Goal: Entertainment & Leisure: Consume media (video, audio)

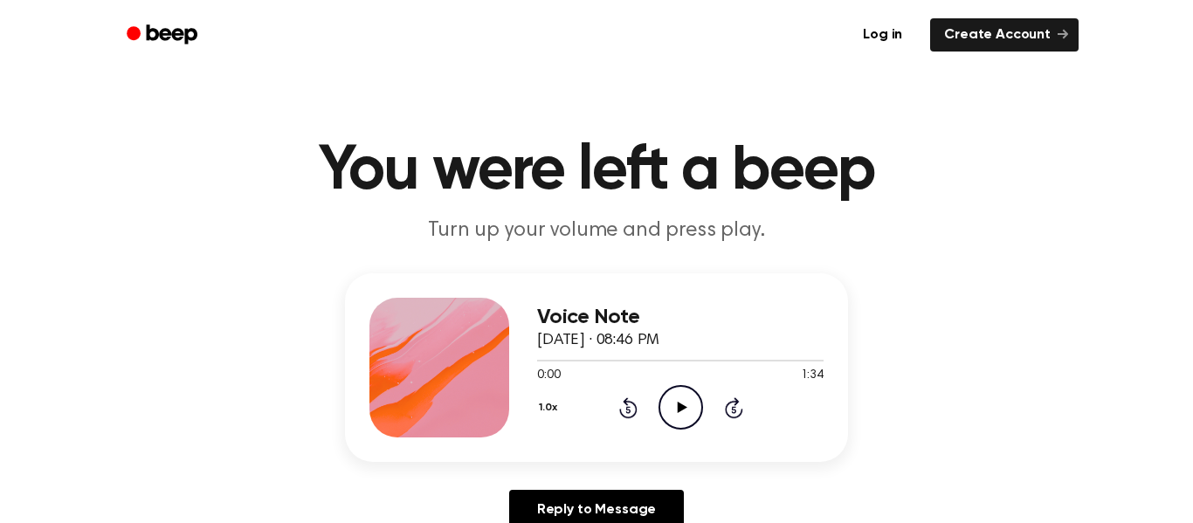
click at [670, 409] on icon "Play Audio" at bounding box center [680, 407] width 45 height 45
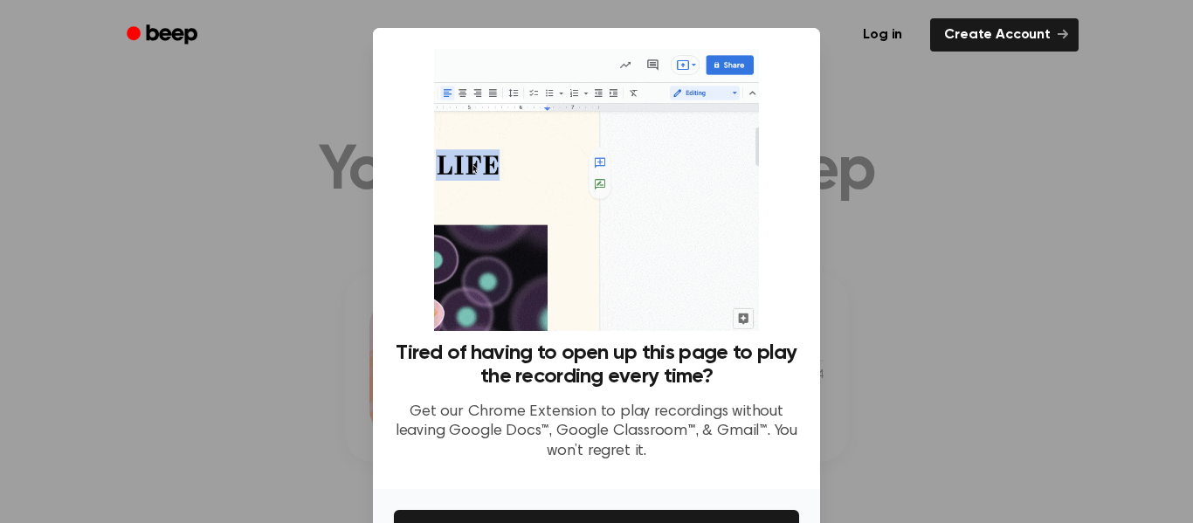
click at [891, 207] on div at bounding box center [596, 261] width 1193 height 523
click at [996, 293] on div at bounding box center [596, 261] width 1193 height 523
click at [320, 138] on div at bounding box center [596, 261] width 1193 height 523
click at [321, 140] on div at bounding box center [596, 261] width 1193 height 523
click at [322, 140] on div at bounding box center [596, 261] width 1193 height 523
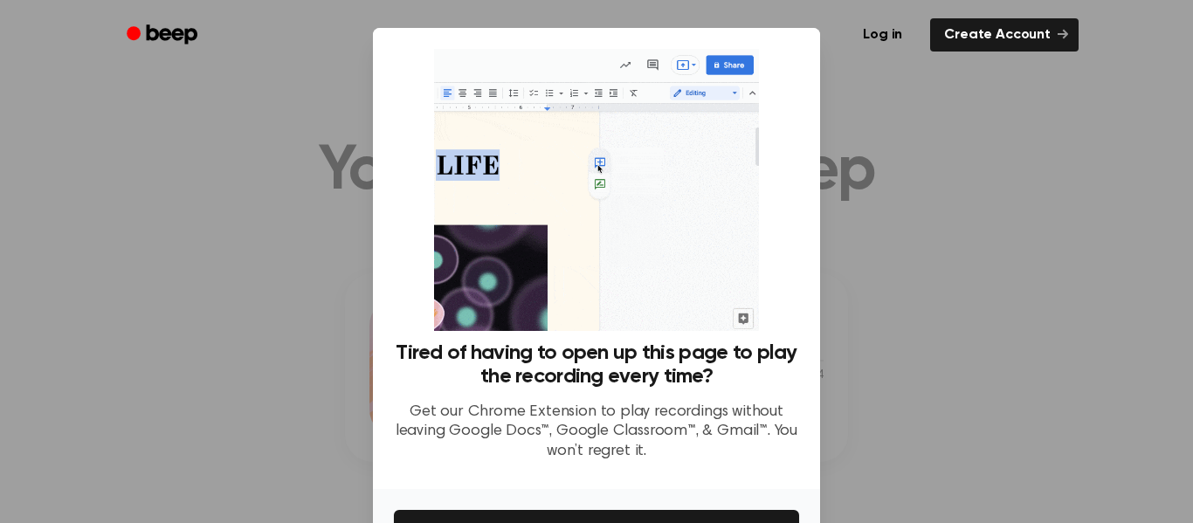
scroll to position [113, 0]
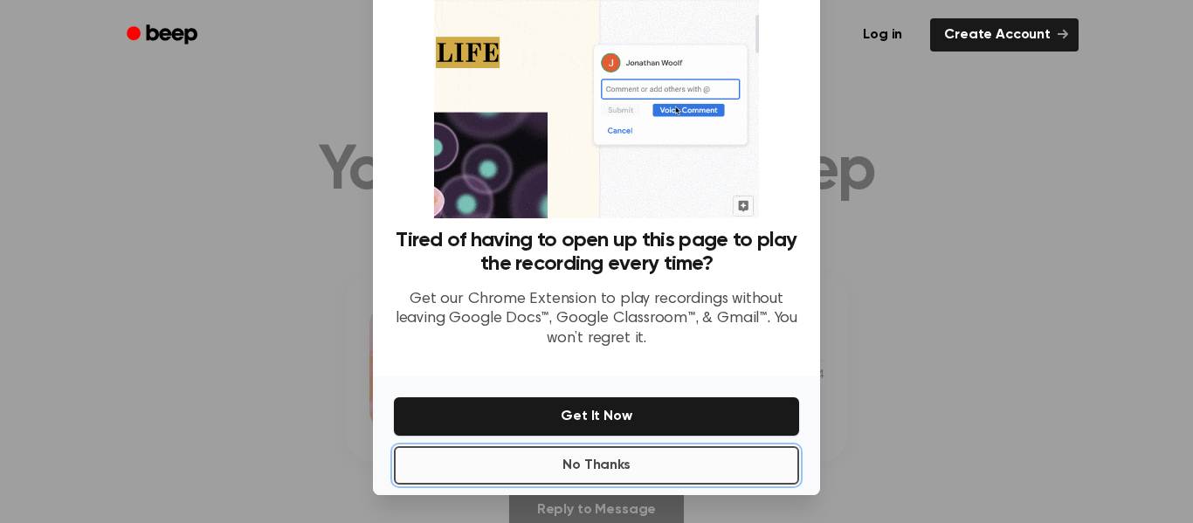
click at [571, 471] on button "No Thanks" at bounding box center [596, 465] width 405 height 38
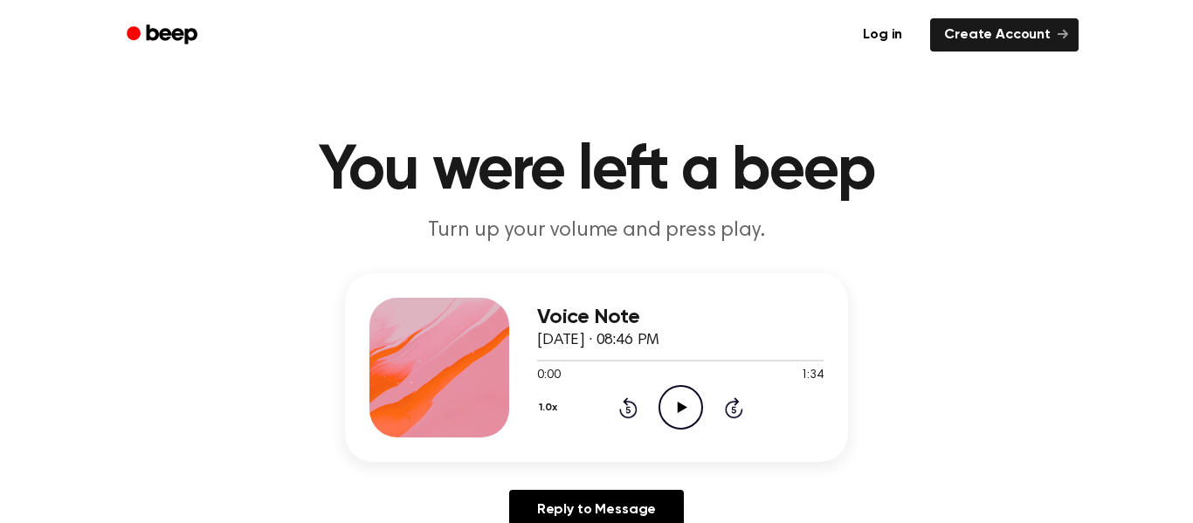
click at [683, 407] on icon at bounding box center [682, 407] width 10 height 11
click at [683, 409] on icon "Play Audio" at bounding box center [680, 407] width 45 height 45
click at [672, 407] on icon "Play Audio" at bounding box center [680, 407] width 45 height 45
click at [679, 402] on icon "Pause Audio" at bounding box center [680, 407] width 45 height 45
